Goal: Transaction & Acquisition: Purchase product/service

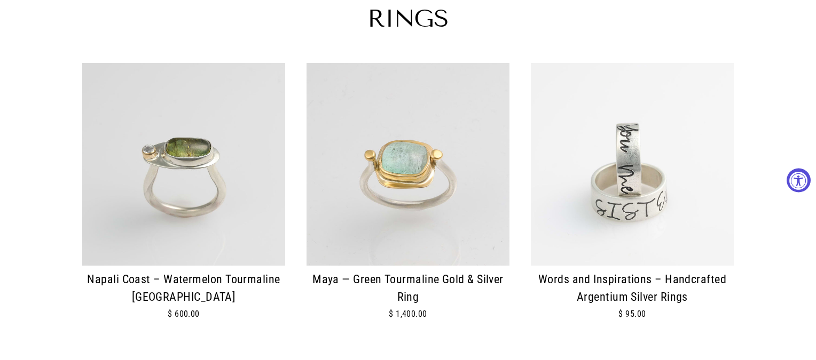
scroll to position [138, 0]
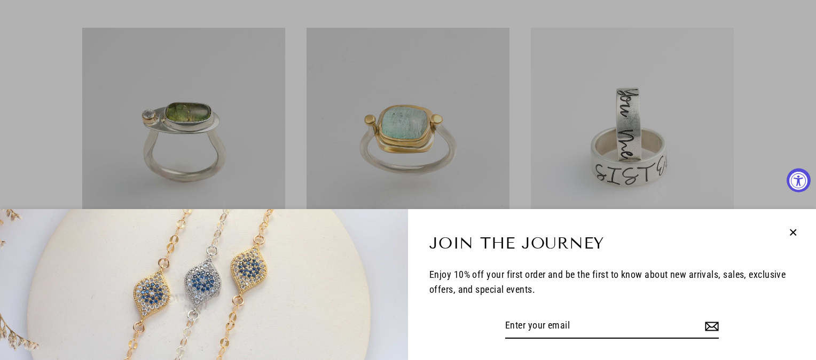
click at [633, 143] on div "Join the Journey Enjoy 10% off your first order and be the first to know about …" at bounding box center [408, 180] width 816 height 360
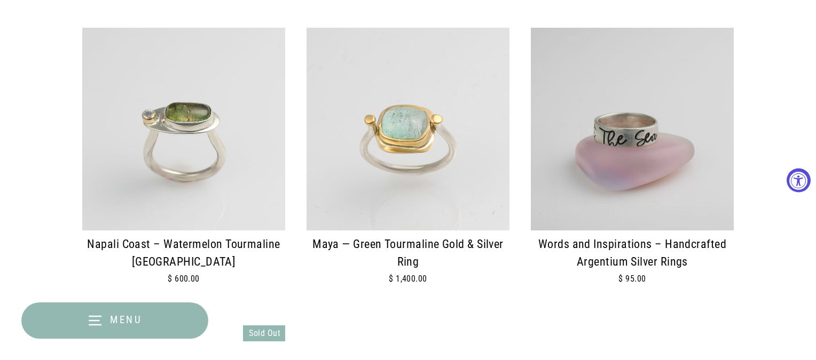
click at [627, 168] on div at bounding box center [632, 129] width 203 height 203
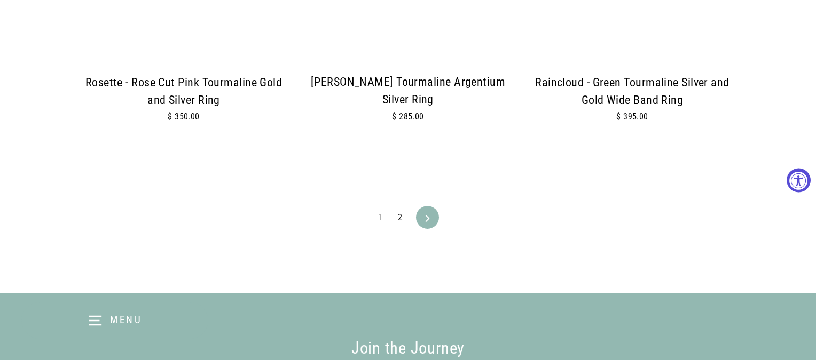
scroll to position [2386, 0]
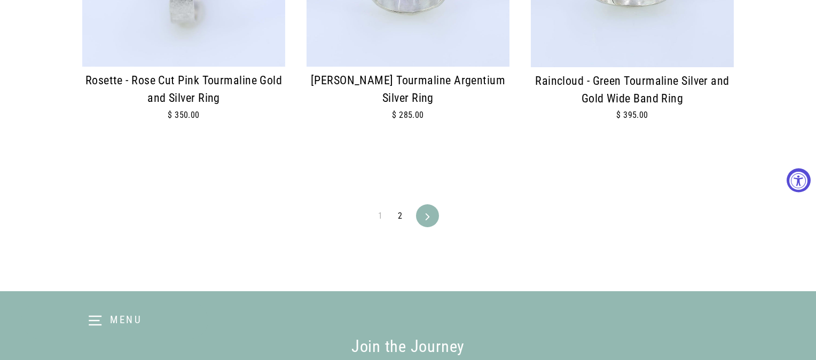
click at [400, 216] on link "2" at bounding box center [399, 216] width 17 height 17
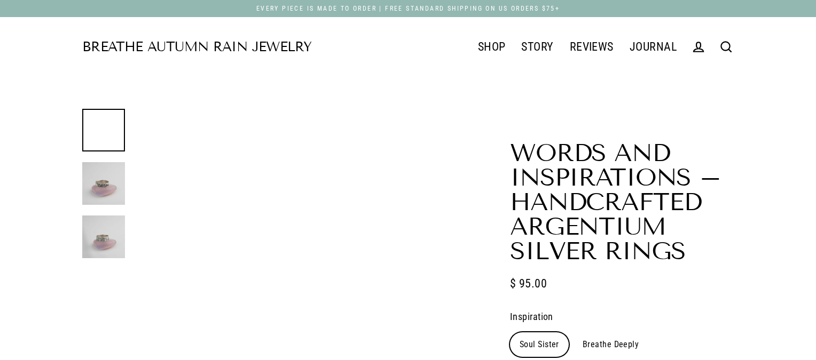
select select "3"
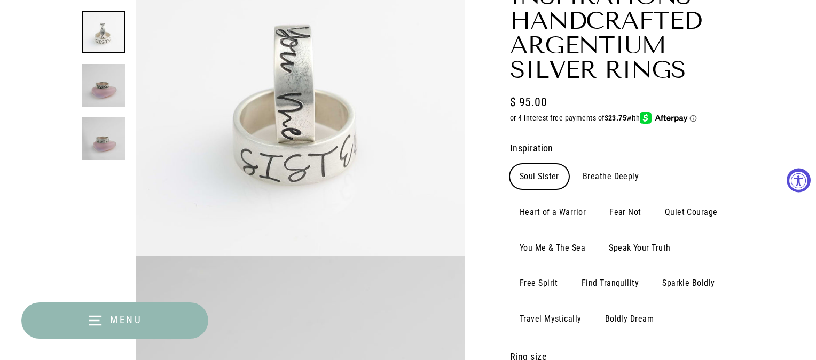
scroll to position [200, 0]
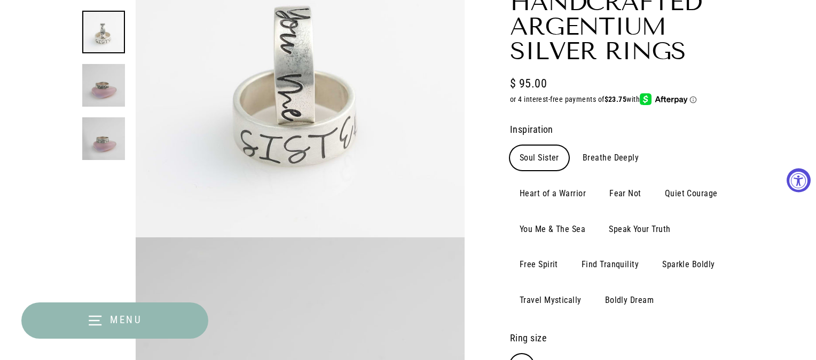
click at [622, 226] on label "Speak Your Truth" at bounding box center [639, 229] width 81 height 25
click at [599, 217] on input "Speak Your Truth" at bounding box center [598, 217] width 1 height 1
radio input "true"
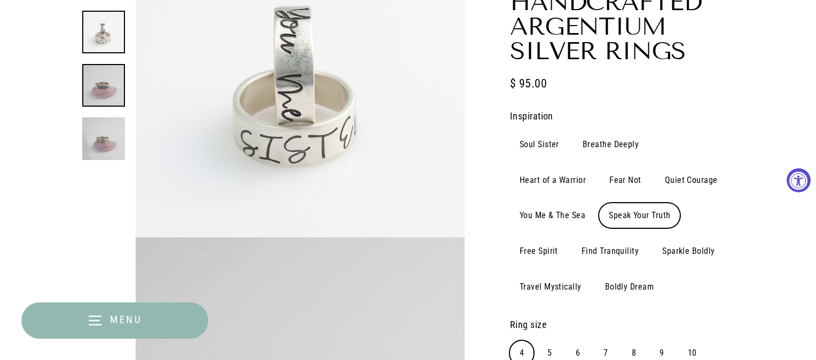
click at [105, 93] on img at bounding box center [103, 85] width 43 height 43
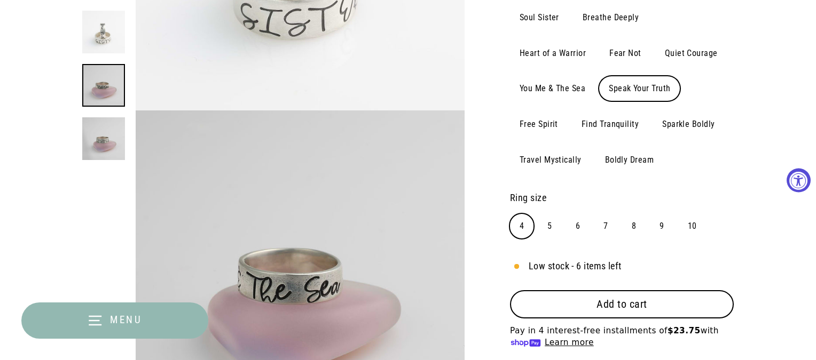
scroll to position [329, 0]
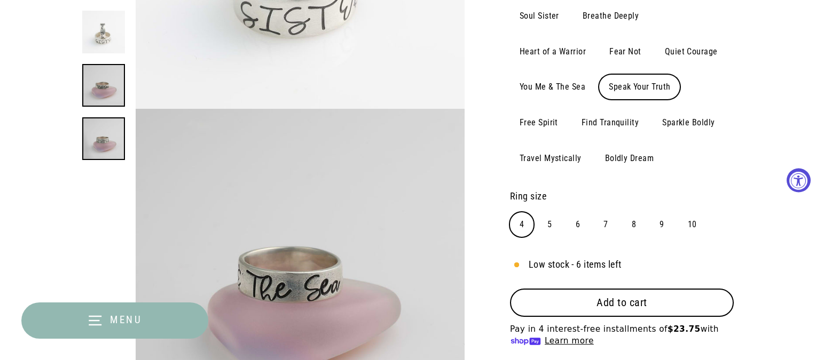
click at [107, 136] on img at bounding box center [103, 138] width 43 height 43
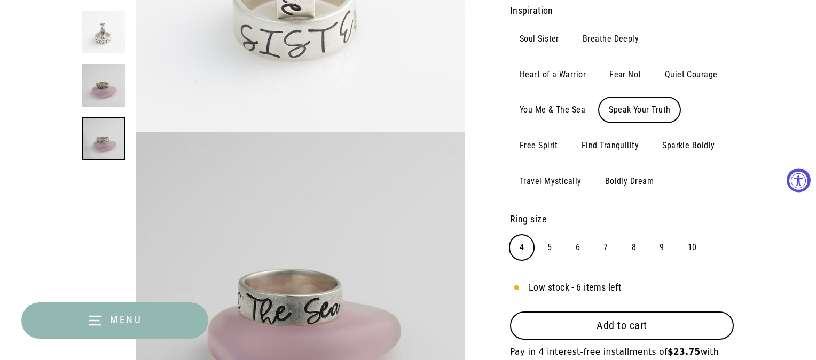
scroll to position [293, 0]
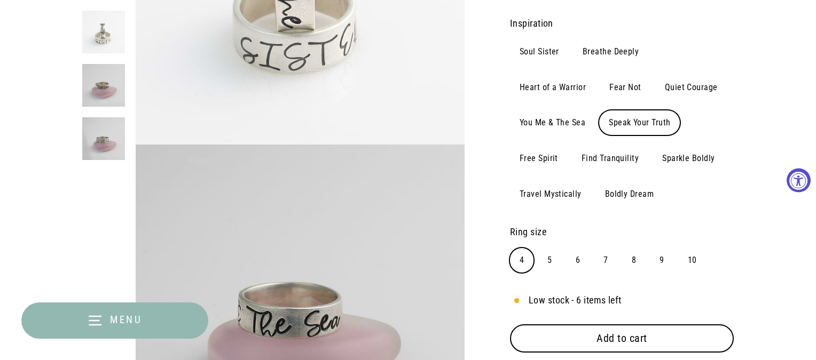
click at [543, 125] on label "You Me & The Sea" at bounding box center [552, 123] width 85 height 25
click at [510, 111] on input "You Me & The Sea" at bounding box center [509, 110] width 1 height 1
radio input "true"
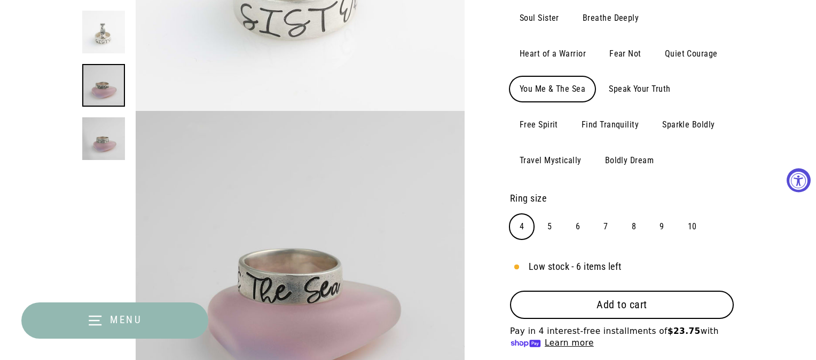
scroll to position [329, 0]
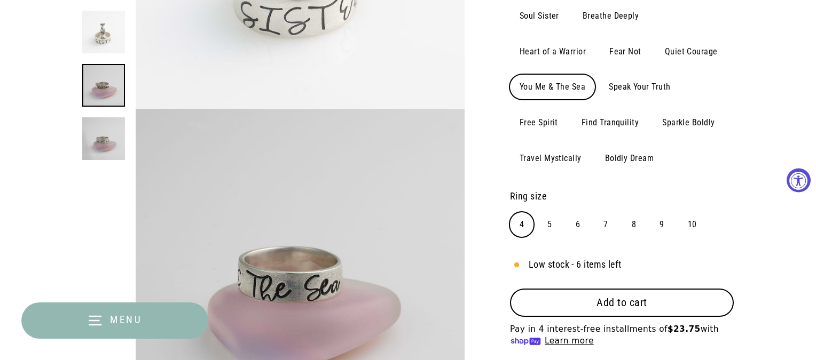
click at [619, 89] on label "Speak Your Truth" at bounding box center [639, 87] width 81 height 25
click at [599, 75] on input "Speak Your Truth" at bounding box center [598, 74] width 1 height 1
radio input "true"
click at [603, 127] on label "Find Tranquility" at bounding box center [610, 123] width 76 height 25
click at [572, 111] on input "Find Tranquility" at bounding box center [571, 110] width 1 height 1
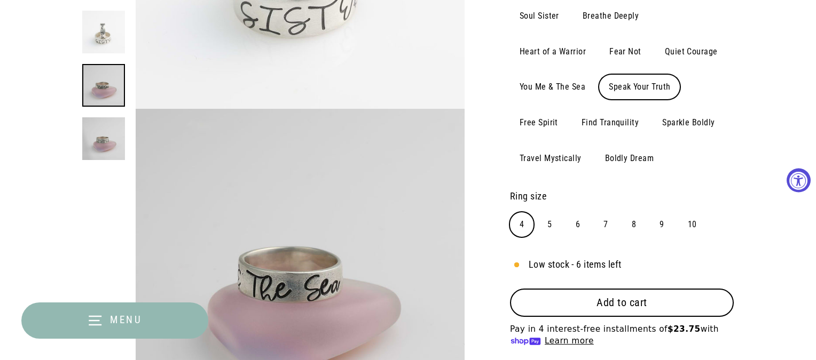
radio input "true"
click at [669, 125] on label "Sparkle Boldly" at bounding box center [688, 123] width 72 height 25
click at [652, 111] on input "Sparkle Boldly" at bounding box center [652, 110] width 1 height 1
radio input "true"
click at [612, 160] on label "Boldly Dream" at bounding box center [629, 158] width 68 height 25
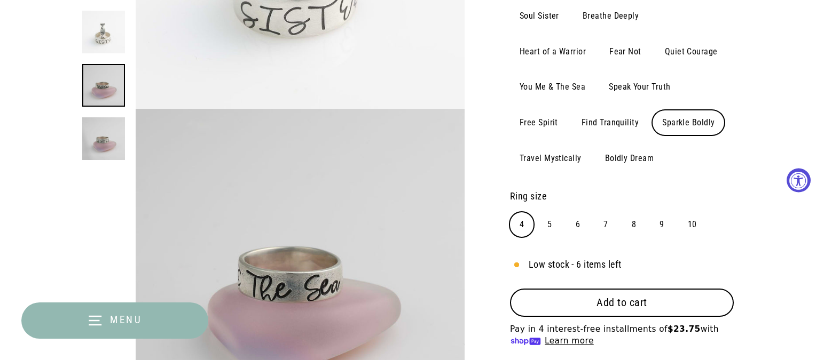
click at [595, 146] on input "Boldly Dream" at bounding box center [595, 146] width 1 height 1
radio input "true"
click at [555, 163] on label "Travel Mystically" at bounding box center [550, 158] width 81 height 25
click at [510, 146] on input "Travel Mystically" at bounding box center [509, 146] width 1 height 1
radio input "true"
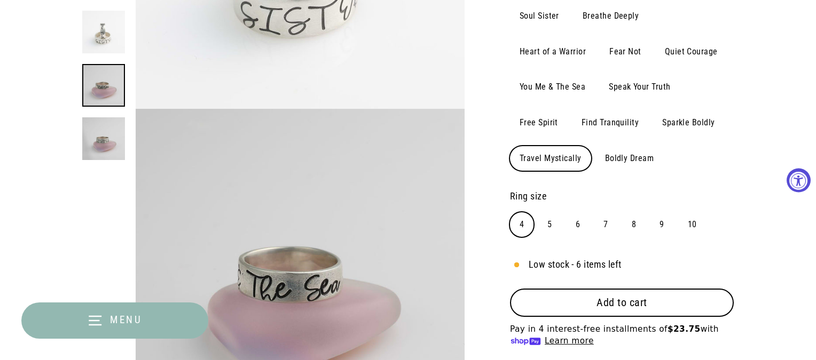
click at [629, 90] on label "Speak Your Truth" at bounding box center [639, 87] width 81 height 25
click at [599, 75] on input "Speak Your Truth" at bounding box center [598, 74] width 1 height 1
radio input "true"
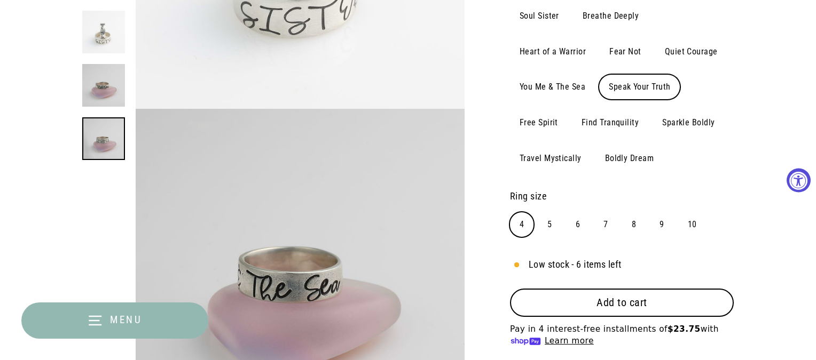
click at [99, 132] on img at bounding box center [103, 138] width 43 height 43
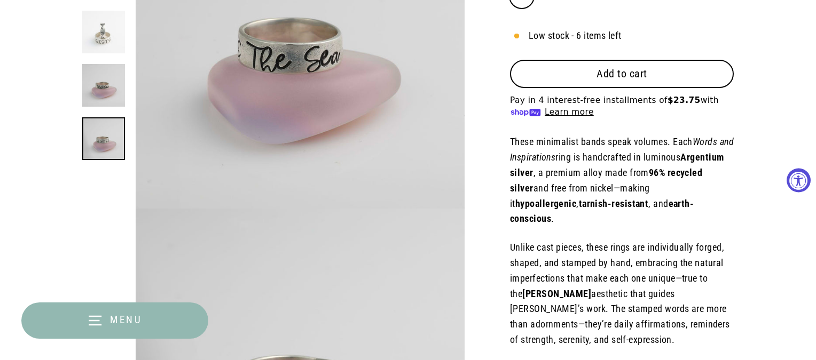
scroll to position [538, 0]
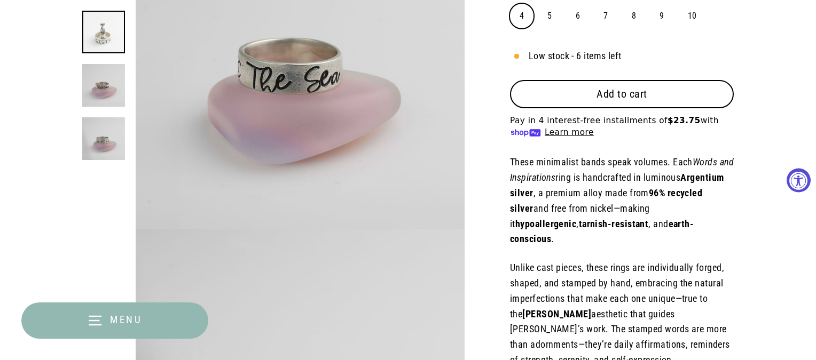
click at [98, 32] on img at bounding box center [103, 32] width 43 height 43
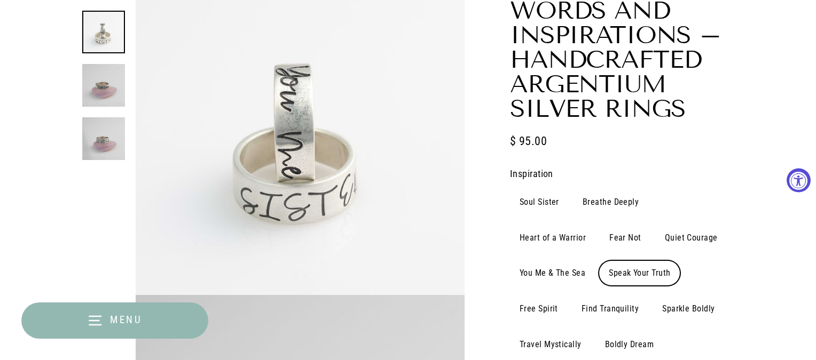
scroll to position [145, 0]
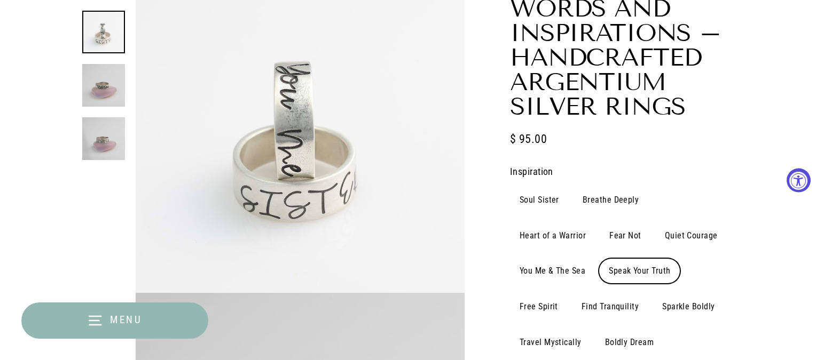
click at [526, 175] on label "Inspiration" at bounding box center [622, 171] width 224 height 15
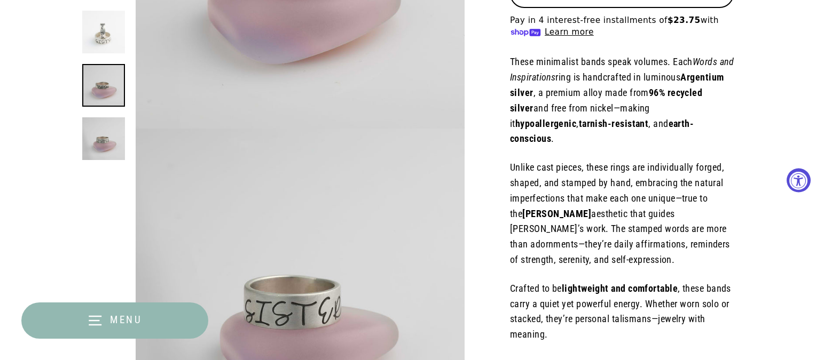
scroll to position [701, 0]
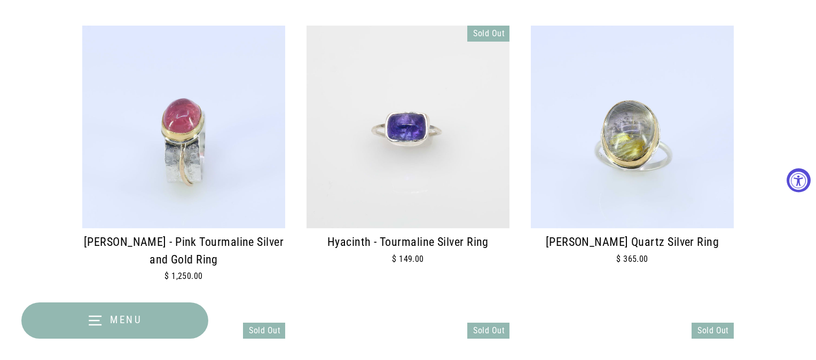
scroll to position [141, 0]
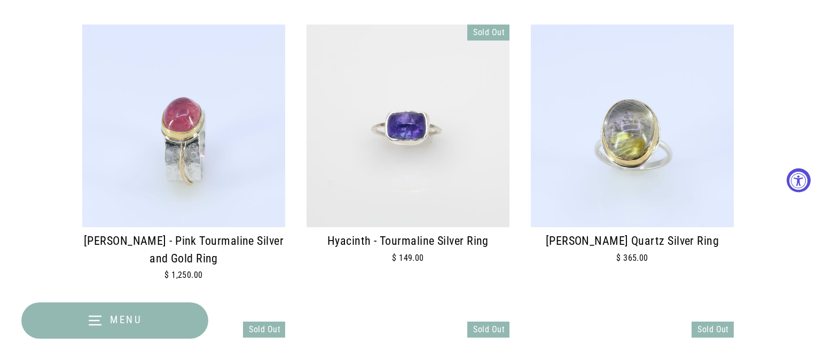
click at [400, 150] on img at bounding box center [407, 126] width 203 height 203
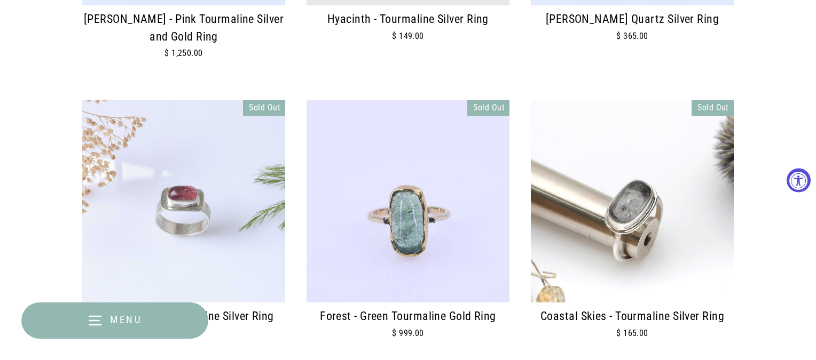
scroll to position [444, 0]
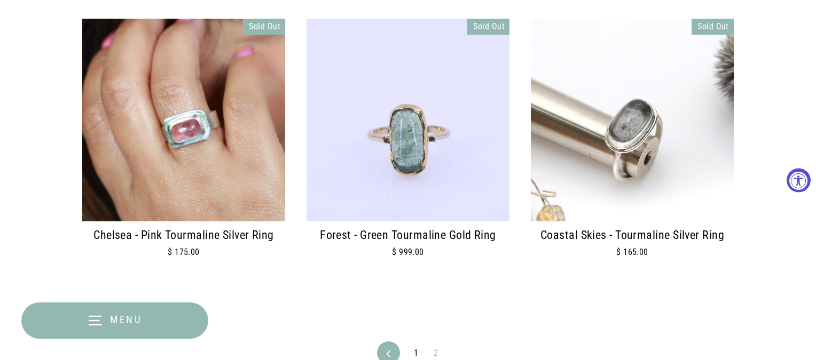
click at [185, 136] on div at bounding box center [183, 120] width 203 height 203
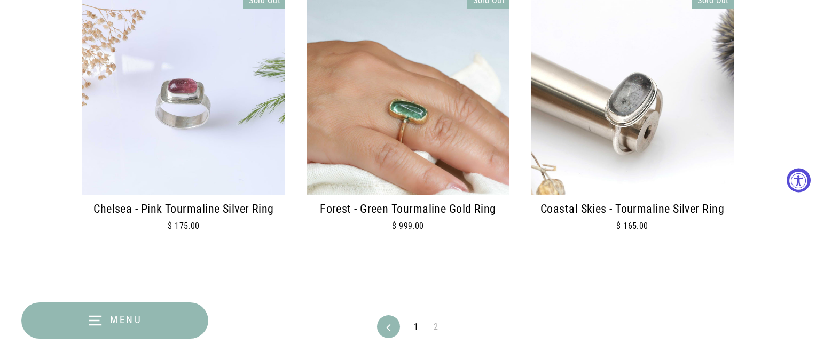
scroll to position [471, 0]
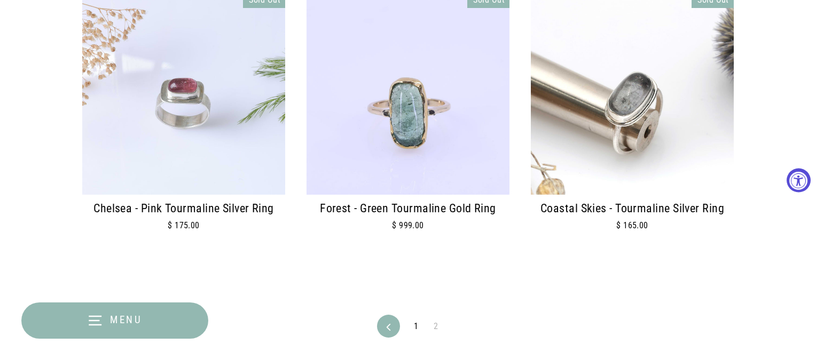
click at [432, 129] on img at bounding box center [407, 93] width 203 height 203
click at [617, 107] on img at bounding box center [632, 93] width 203 height 203
click at [389, 320] on link "Previous" at bounding box center [388, 326] width 20 height 23
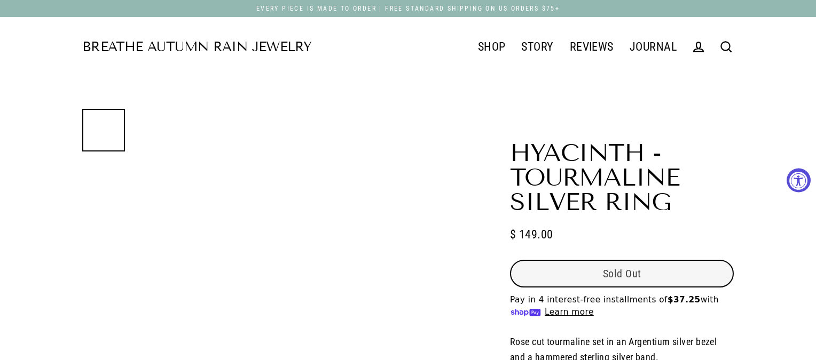
select select "3"
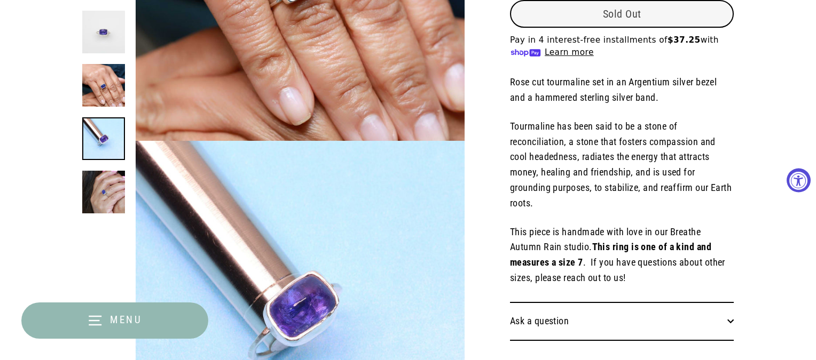
scroll to position [625, 0]
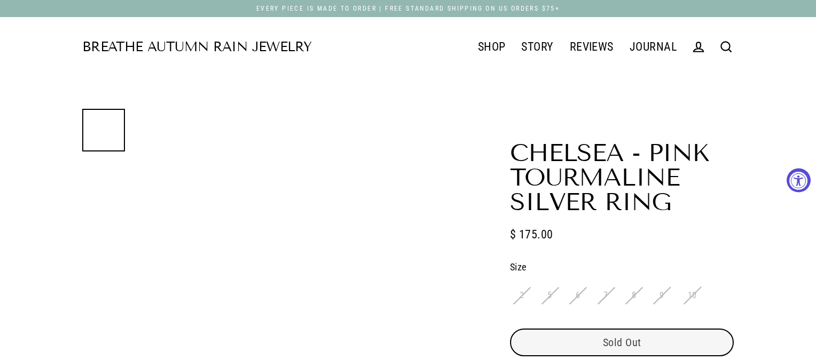
select select "3"
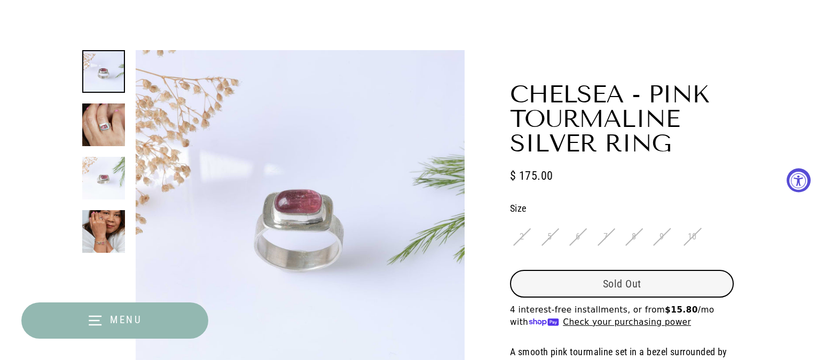
scroll to position [67, 0]
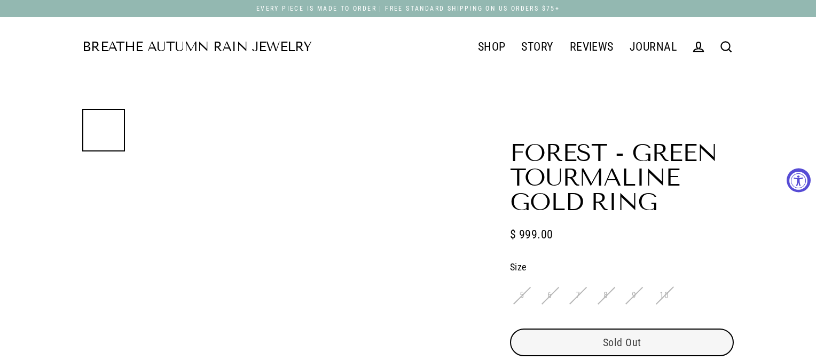
select select "3"
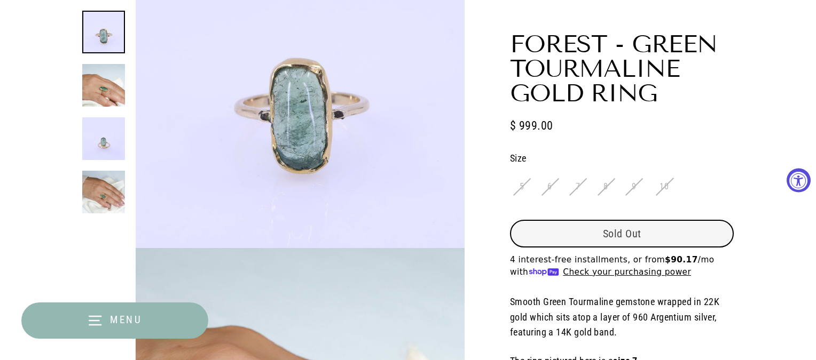
scroll to position [198, 0]
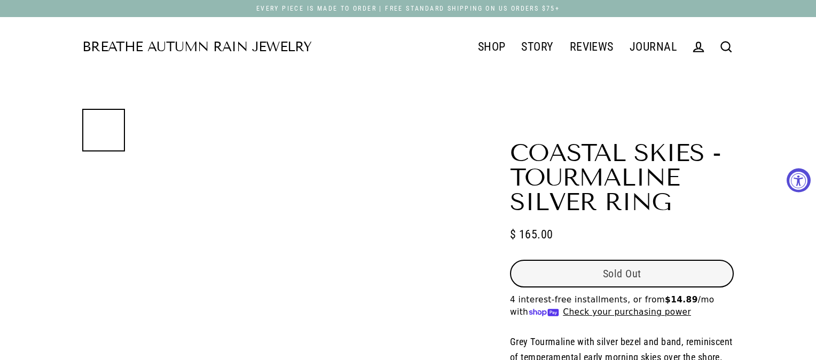
select select "3"
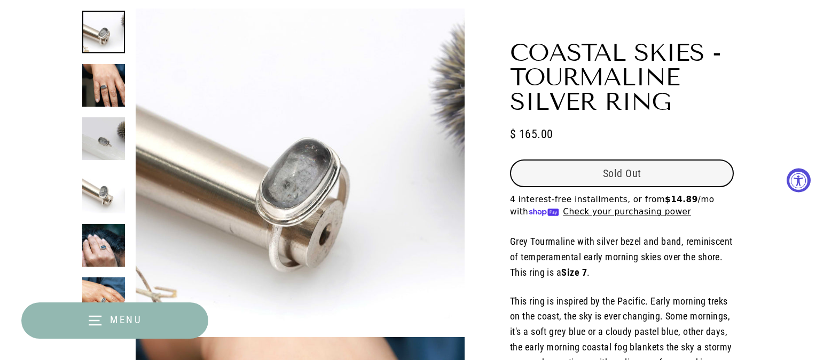
scroll to position [101, 0]
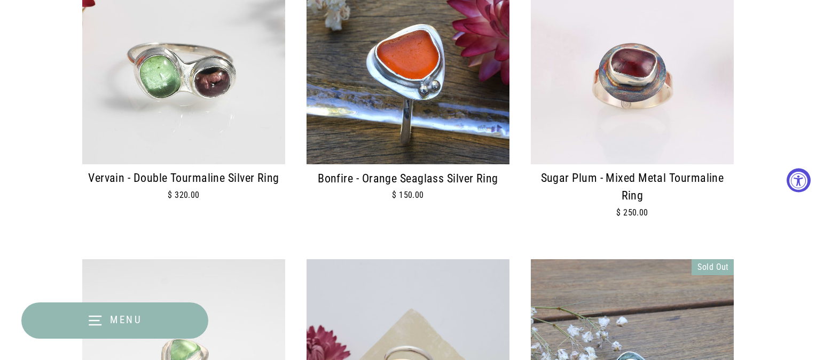
scroll to position [800, 0]
click at [643, 76] on img at bounding box center [632, 63] width 203 height 203
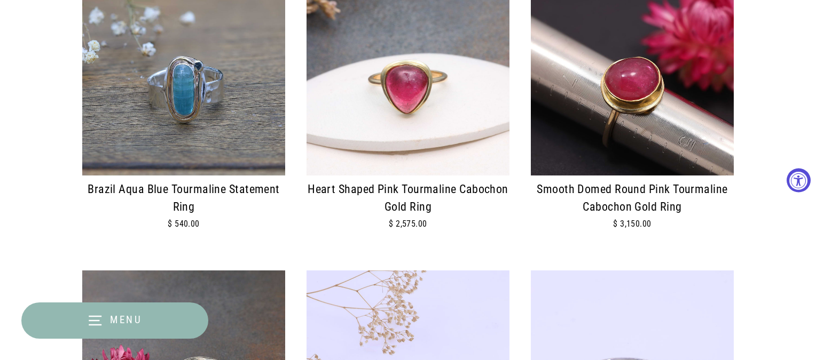
scroll to position [1398, 0]
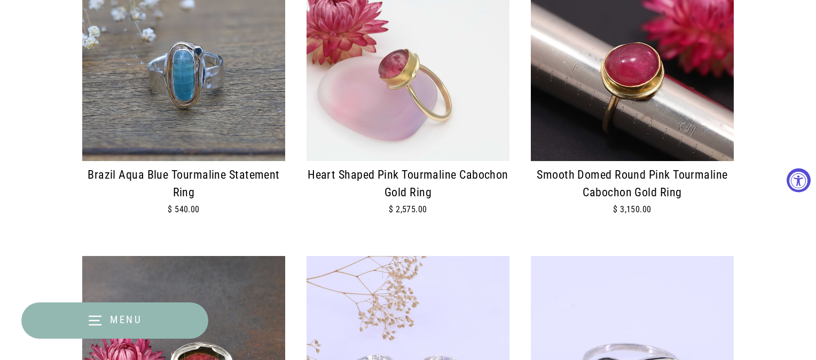
click at [209, 130] on img at bounding box center [183, 59] width 203 height 203
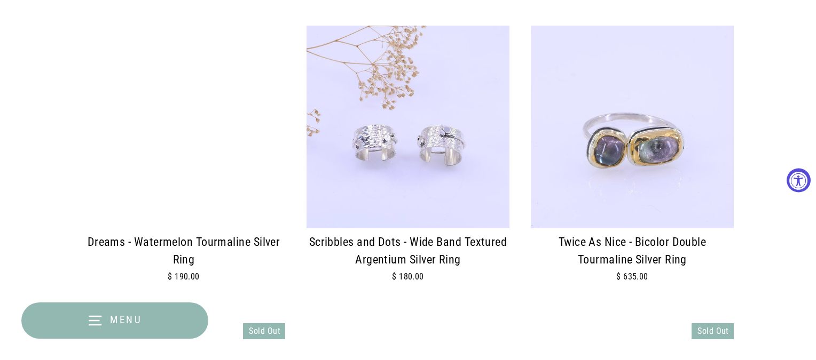
scroll to position [1630, 0]
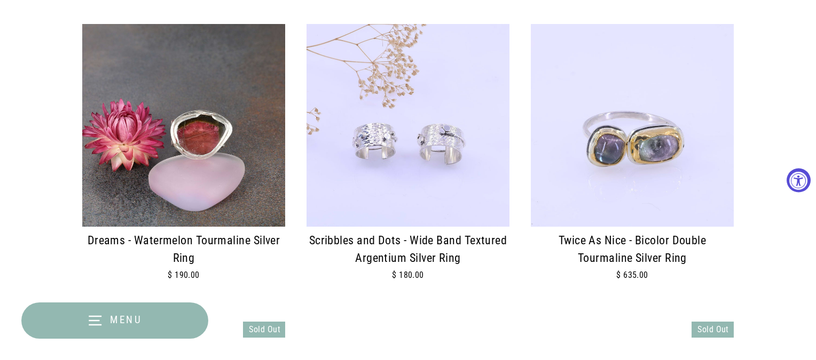
click at [645, 145] on img at bounding box center [632, 125] width 203 height 203
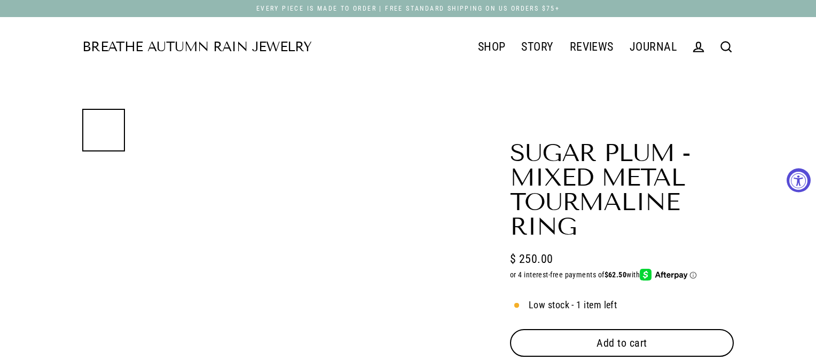
select select "3"
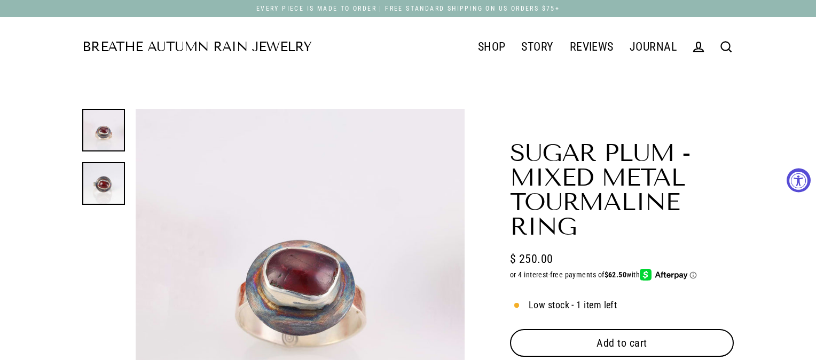
click at [109, 192] on img at bounding box center [103, 183] width 43 height 43
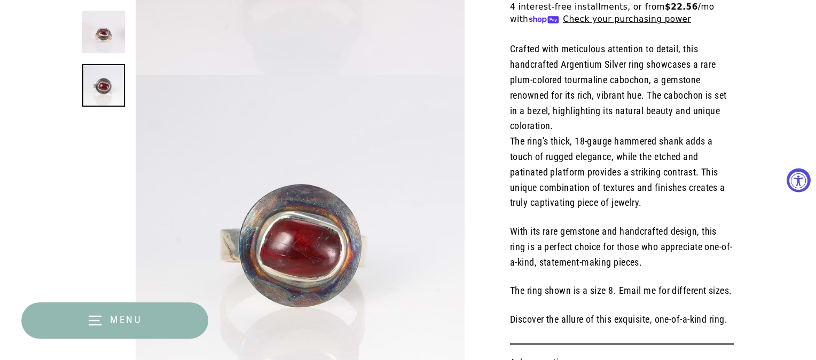
scroll to position [365, 0]
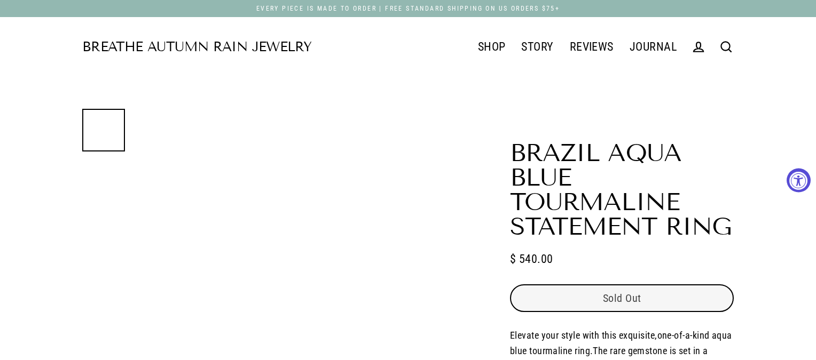
select select "3"
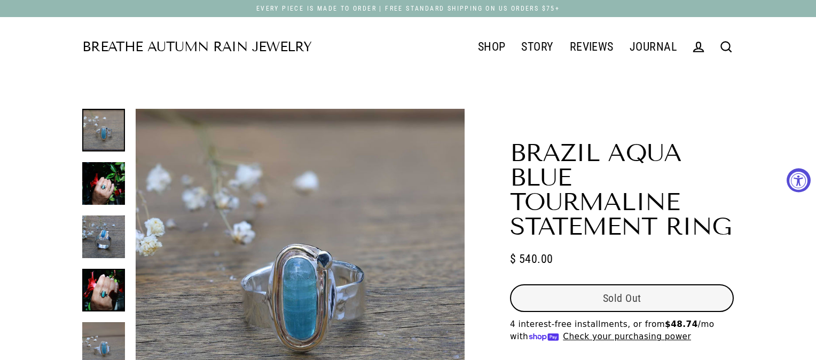
click at [109, 297] on img at bounding box center [103, 290] width 43 height 43
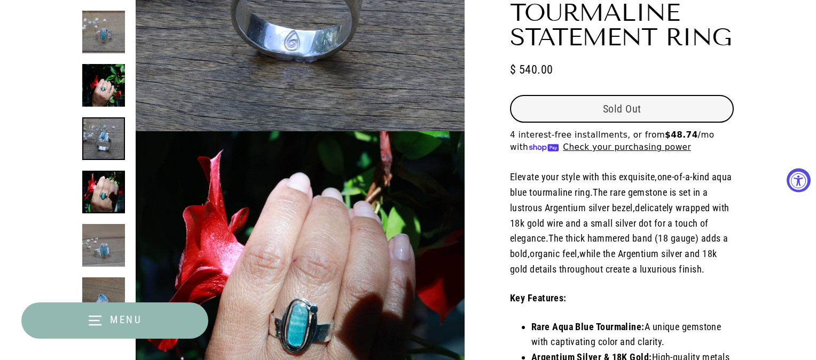
scroll to position [986, 0]
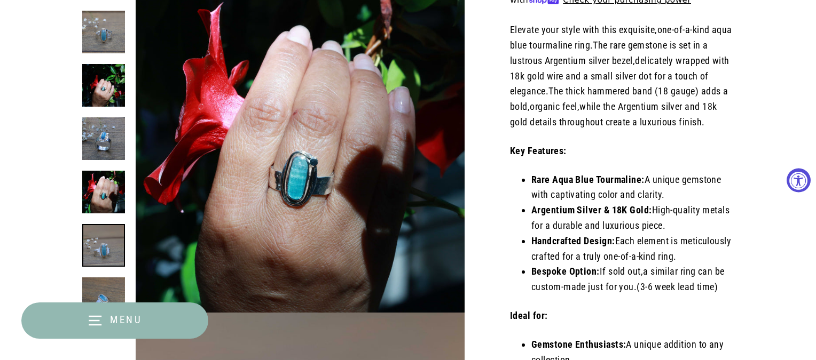
click at [108, 259] on img at bounding box center [103, 245] width 43 height 43
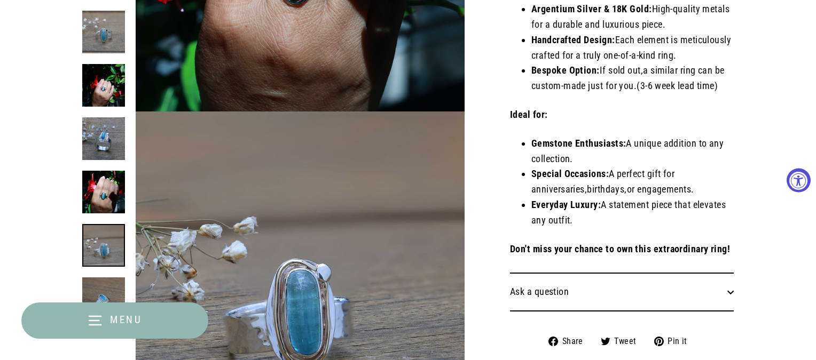
scroll to position [1315, 0]
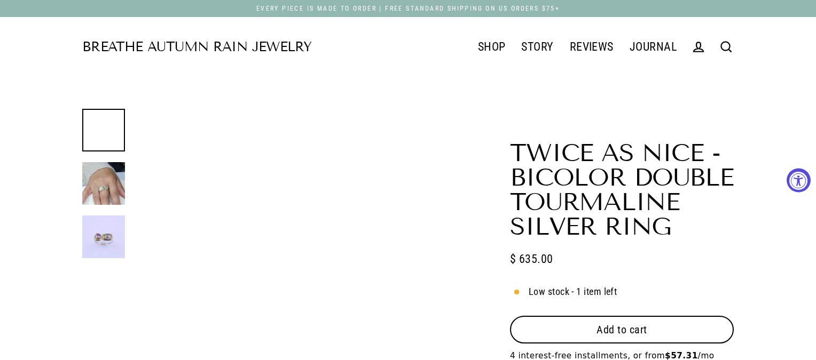
select select "3"
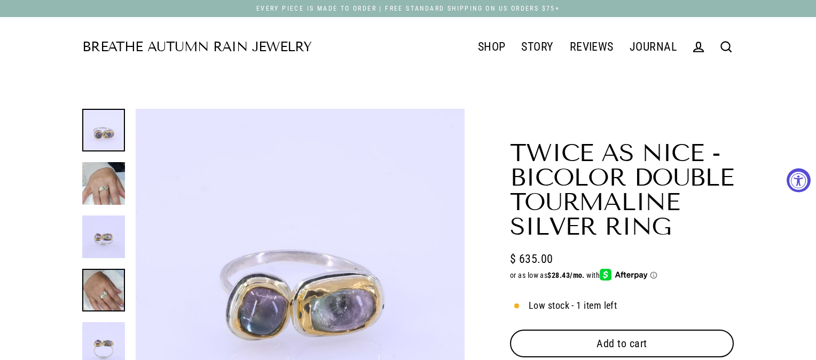
click at [111, 295] on div at bounding box center [103, 237] width 43 height 256
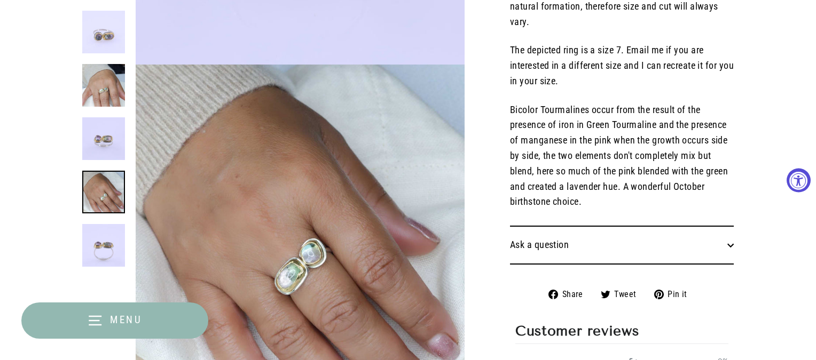
scroll to position [1032, 0]
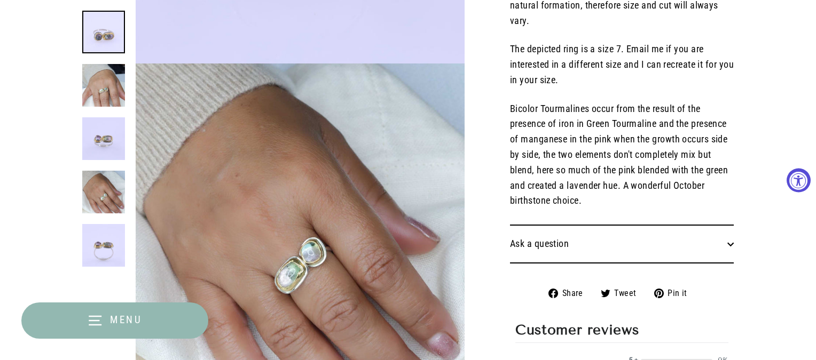
click at [102, 34] on img at bounding box center [103, 32] width 43 height 43
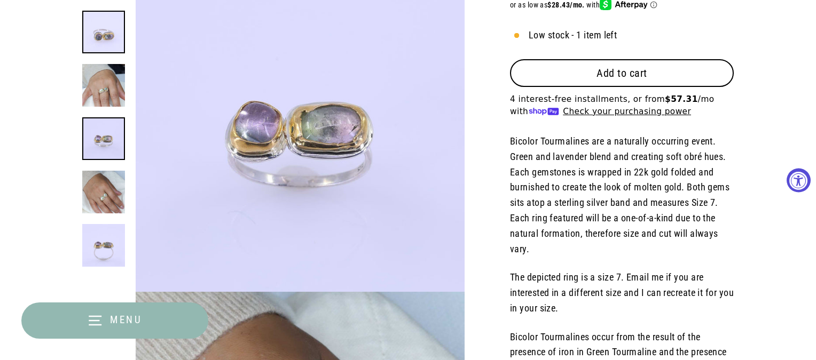
scroll to position [802, 0]
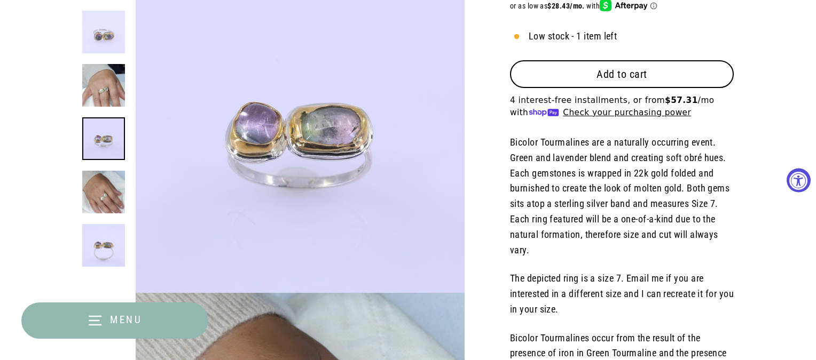
click at [104, 137] on link at bounding box center [103, 138] width 43 height 43
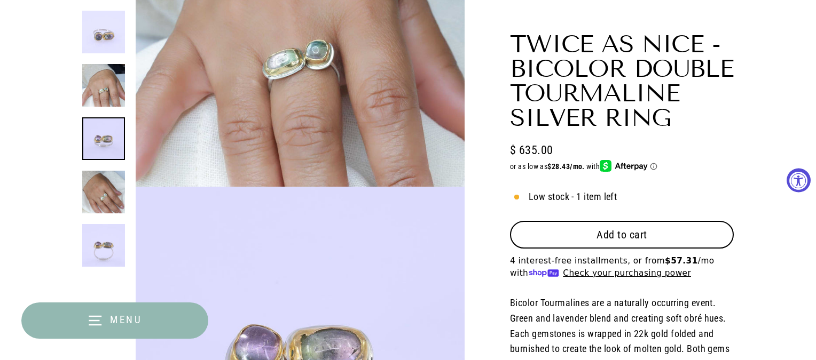
scroll to position [541, 0]
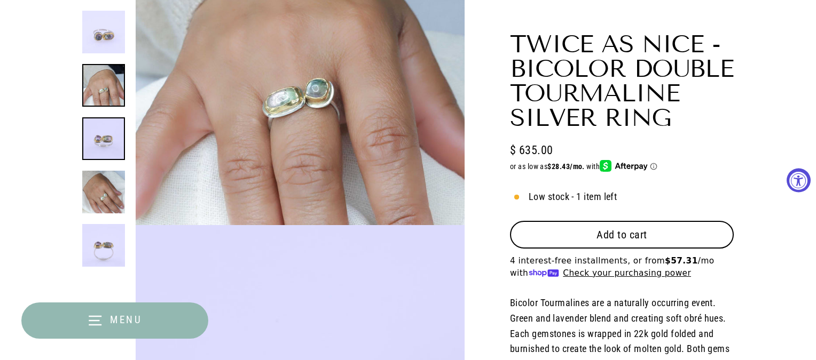
click at [106, 141] on link at bounding box center [103, 138] width 43 height 43
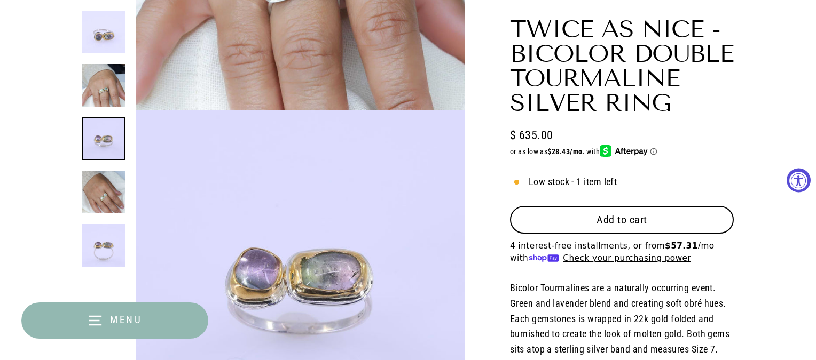
scroll to position [658, 0]
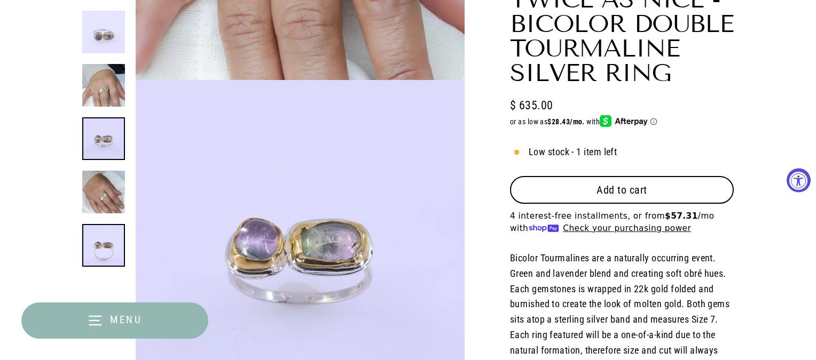
click at [108, 246] on img at bounding box center [103, 245] width 43 height 43
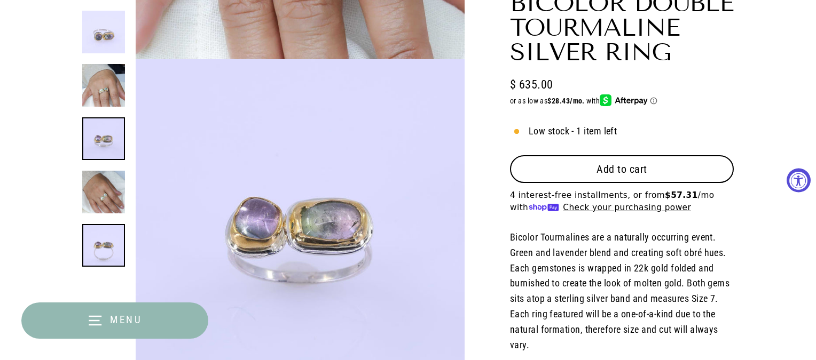
scroll to position [730, 0]
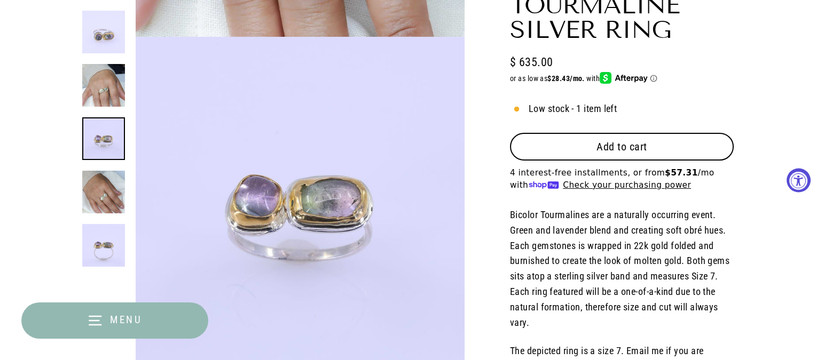
click at [572, 146] on button "Add to cart" at bounding box center [622, 146] width 224 height 28
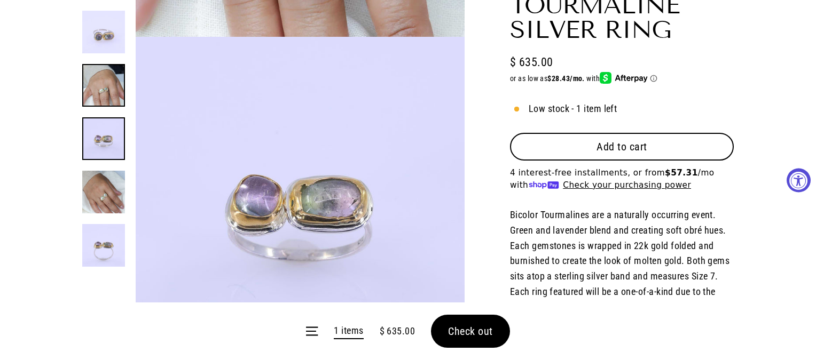
click at [105, 90] on img at bounding box center [103, 85] width 43 height 43
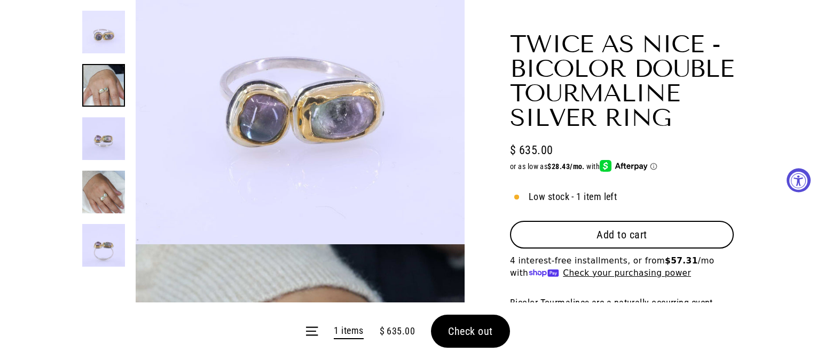
scroll to position [131, 0]
